Goal: Check status: Check status

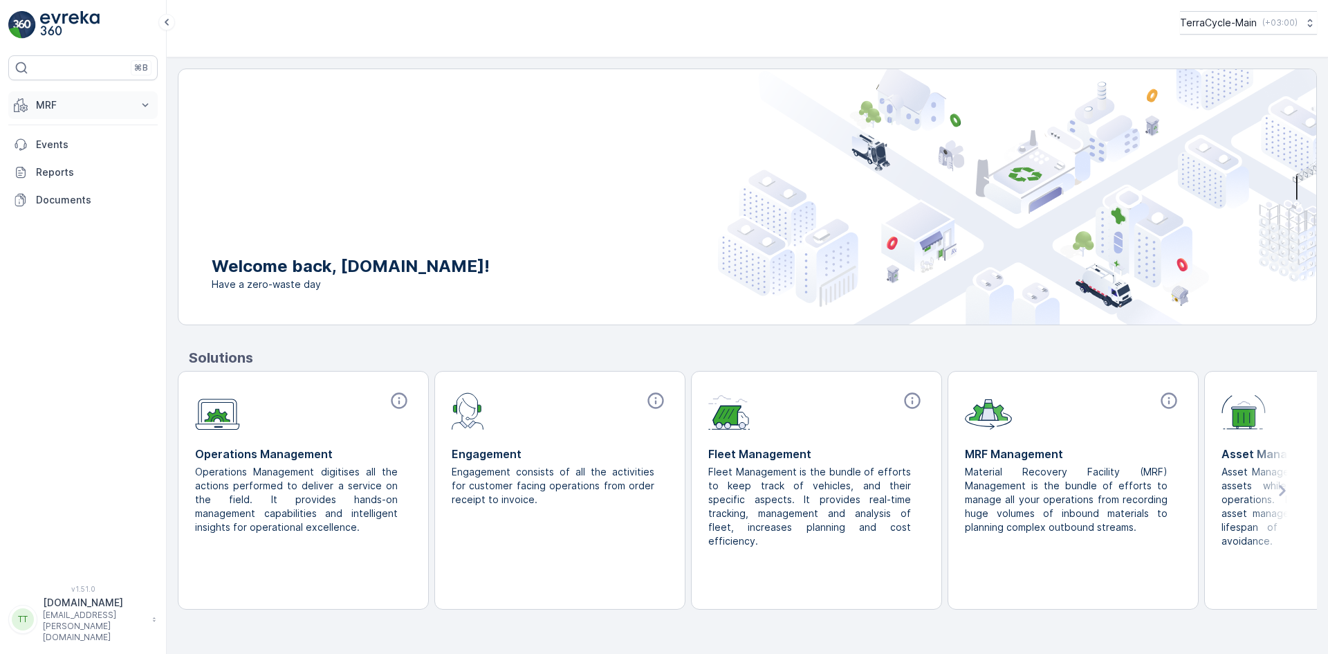
click at [73, 109] on p "MRF" at bounding box center [83, 105] width 94 height 14
click at [74, 144] on p "Inbounds" at bounding box center [56, 148] width 42 height 14
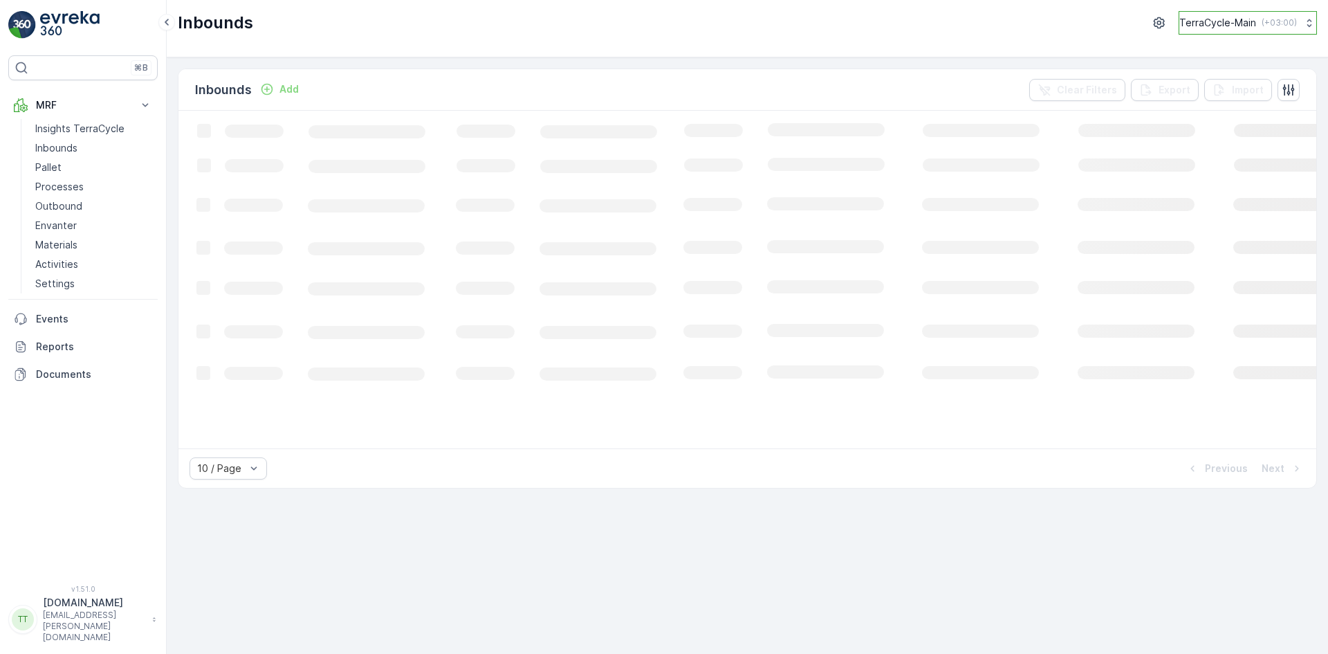
click at [1264, 33] on button "TerraCycle-Main ( +03:00 )" at bounding box center [1248, 23] width 138 height 24
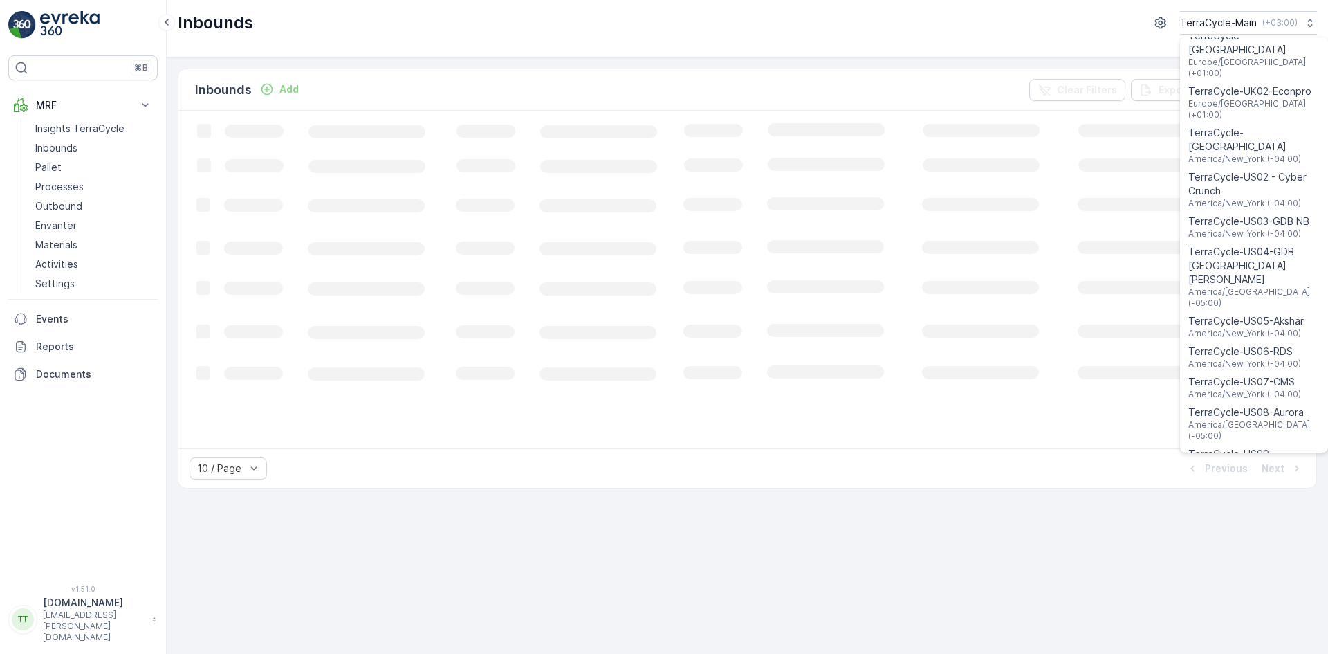
scroll to position [1105, 0]
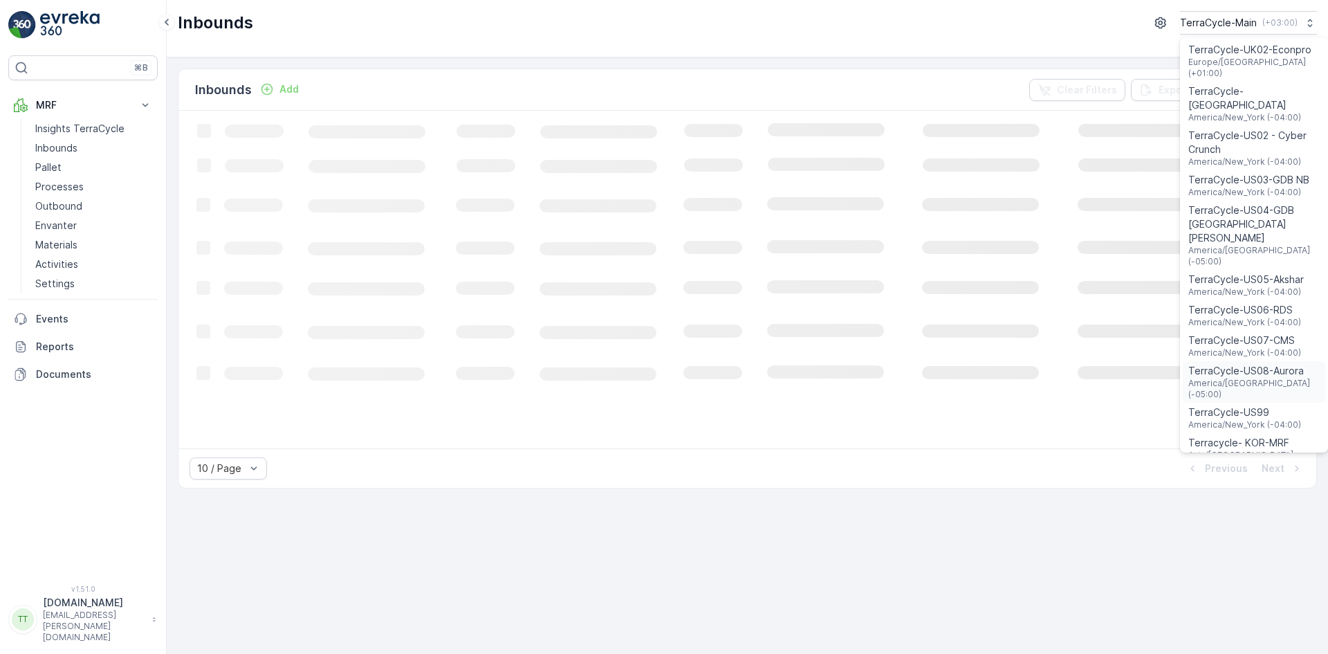
click at [1273, 364] on span "TerraCycle-US08-Aurora" at bounding box center [1253, 371] width 131 height 14
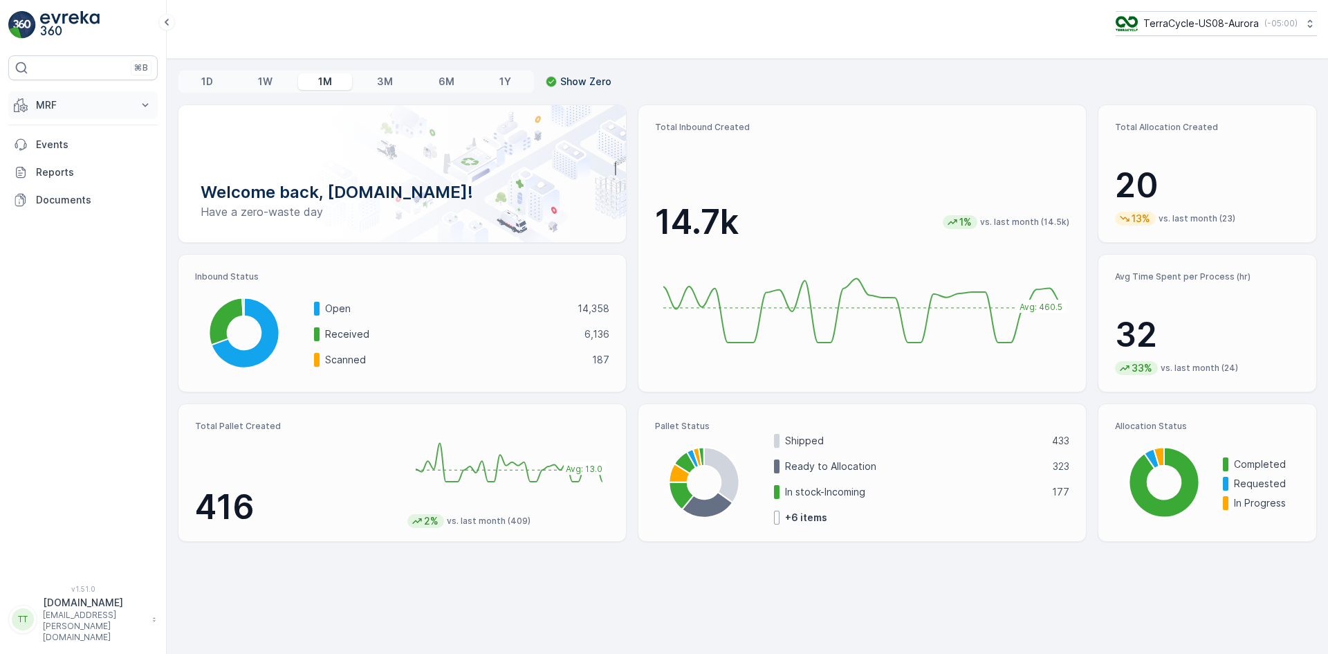
click at [82, 100] on p "MRF" at bounding box center [83, 105] width 94 height 14
click at [79, 147] on link "Inbound" at bounding box center [94, 147] width 128 height 19
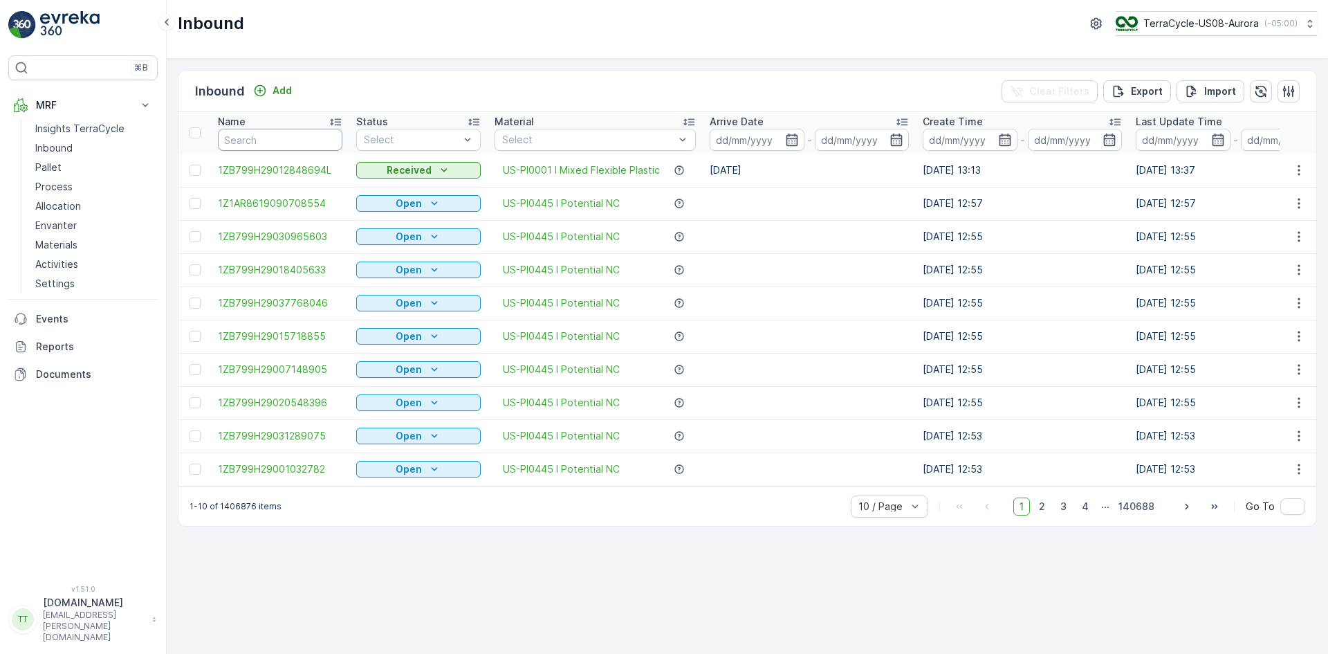
click at [298, 133] on input "text" at bounding box center [280, 140] width 124 height 22
paste input "1Z837A899053287139"
type input "1Z837A899053287139"
